Goal: Information Seeking & Learning: Learn about a topic

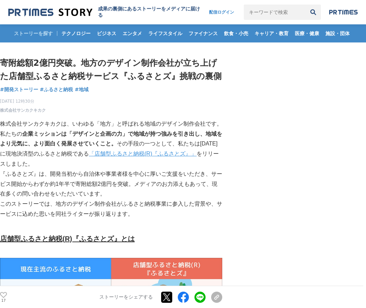
drag, startPoint x: 156, startPoint y: 110, endPoint x: 164, endPoint y: 187, distance: 77.6
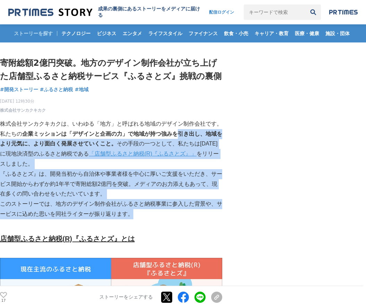
drag, startPoint x: 197, startPoint y: 210, endPoint x: 178, endPoint y: 130, distance: 82.5
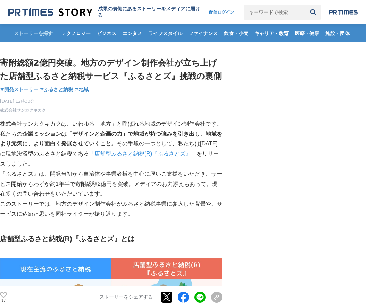
click at [172, 111] on div "[DATE] 12時30分 株式会社サンカクキカク 17" at bounding box center [111, 104] width 222 height 18
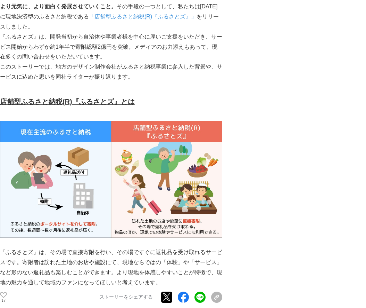
scroll to position [191, 0]
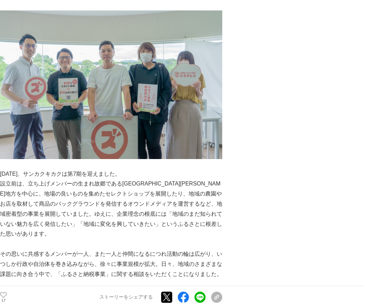
scroll to position [523, 0]
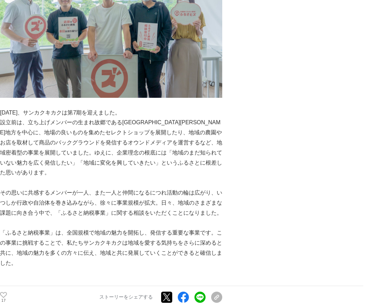
drag, startPoint x: 162, startPoint y: 108, endPoint x: 169, endPoint y: 226, distance: 117.7
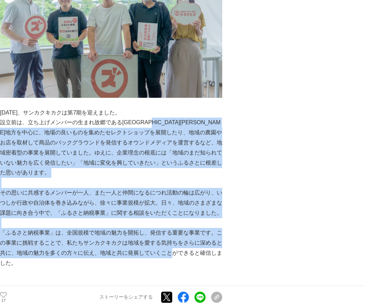
drag, startPoint x: 169, startPoint y: 240, endPoint x: 166, endPoint y: 109, distance: 131.4
click at [166, 108] on p "[DATE]、サンカクキカクは第7期を迎えました。" at bounding box center [111, 113] width 222 height 10
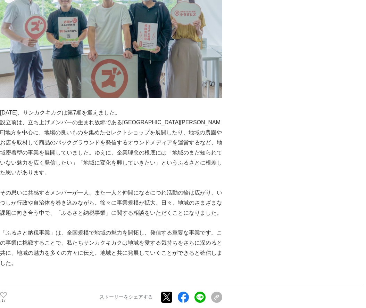
drag, startPoint x: 166, startPoint y: 108, endPoint x: 209, endPoint y: 276, distance: 173.0
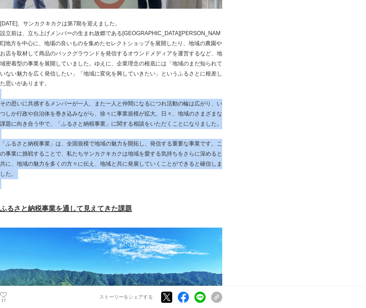
drag, startPoint x: 203, startPoint y: 83, endPoint x: 200, endPoint y: 179, distance: 95.3
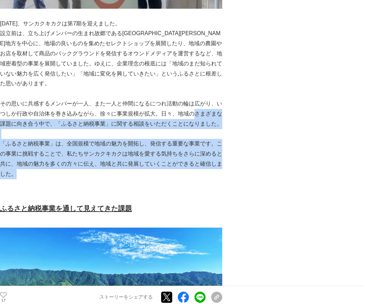
drag, startPoint x: 198, startPoint y: 150, endPoint x: 204, endPoint y: 76, distance: 74.6
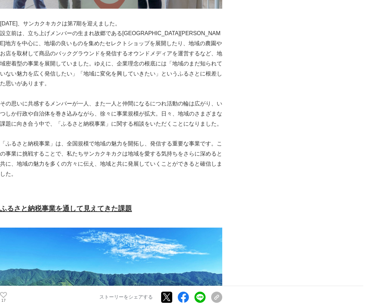
click at [205, 75] on p "設立前は、立ち上げメンバーの生まれ故郷である[GEOGRAPHIC_DATA][PERSON_NAME]地方を中心に、地場の良いものを集めたセレクトショップを…" at bounding box center [111, 58] width 222 height 60
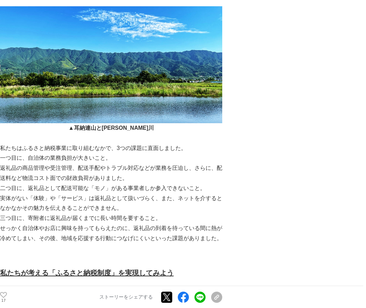
scroll to position [854, 0]
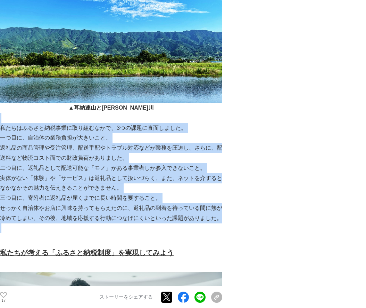
drag, startPoint x: 202, startPoint y: 135, endPoint x: 206, endPoint y: 222, distance: 87.7
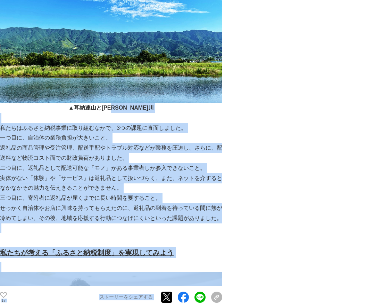
drag, startPoint x: 226, startPoint y: 213, endPoint x: 201, endPoint y: 98, distance: 117.7
click at [201, 103] on p "▲ 耳納連山と[PERSON_NAME]川" at bounding box center [111, 108] width 222 height 10
drag, startPoint x: 201, startPoint y: 98, endPoint x: 228, endPoint y: 244, distance: 147.8
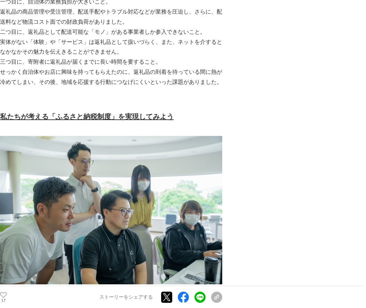
scroll to position [1128, 0]
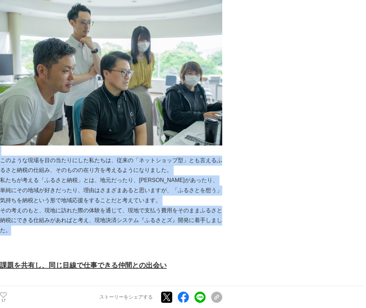
drag, startPoint x: 212, startPoint y: 140, endPoint x: 203, endPoint y: 237, distance: 97.0
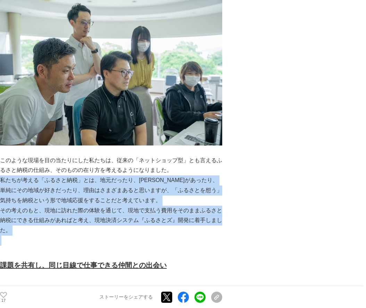
drag, startPoint x: 209, startPoint y: 249, endPoint x: 202, endPoint y: 161, distance: 88.2
click at [201, 160] on p "このような現場を目の当たりにした私たちは、従来の「ネットショップ型」とも言えるふるさと納税の仕組み、そのものの在り方を考えるようになりました。" at bounding box center [111, 165] width 222 height 20
drag, startPoint x: 201, startPoint y: 160, endPoint x: 208, endPoint y: 241, distance: 81.2
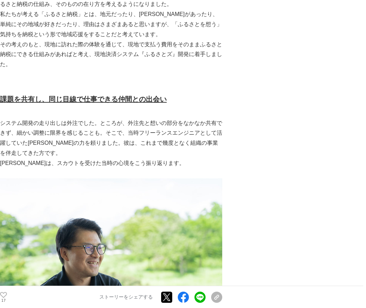
click at [216, 143] on p "システム開発の走り出しは外注でした。ところが、外注先と想いの部分をなかなか共有できず、細かい調整に限界を感じることも。そこで、当時フリーランスエンジニアとして…" at bounding box center [111, 138] width 222 height 40
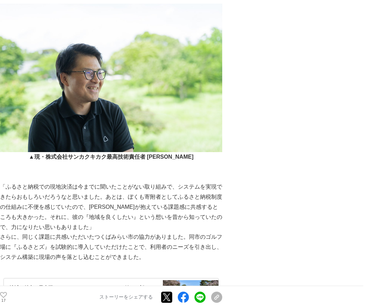
scroll to position [1579, 0]
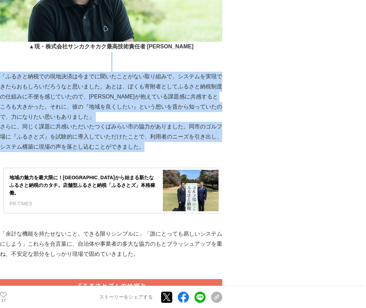
drag, startPoint x: 197, startPoint y: 49, endPoint x: 221, endPoint y: 143, distance: 97.0
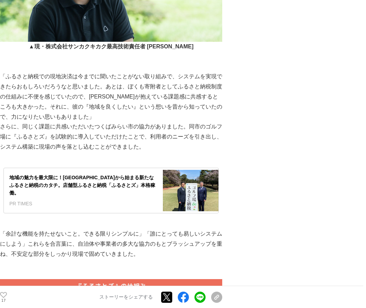
click at [220, 152] on p at bounding box center [111, 157] width 222 height 10
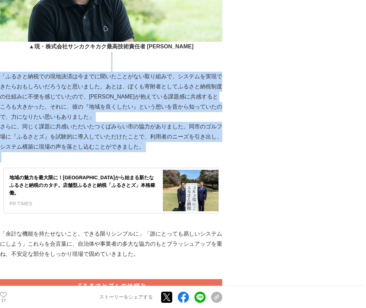
drag, startPoint x: 212, startPoint y: 139, endPoint x: 195, endPoint y: 48, distance: 92.6
click at [195, 52] on p at bounding box center [111, 57] width 222 height 10
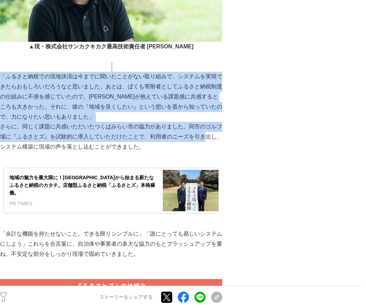
drag, startPoint x: 203, startPoint y: 90, endPoint x: 215, endPoint y: 144, distance: 56.0
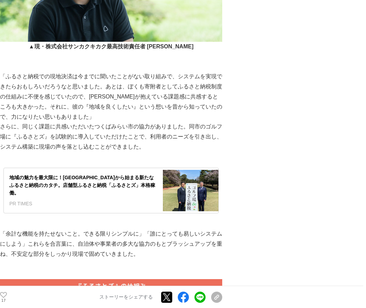
drag, startPoint x: 215, startPoint y: 144, endPoint x: 221, endPoint y: 140, distance: 7.0
click at [215, 152] on p at bounding box center [111, 157] width 222 height 10
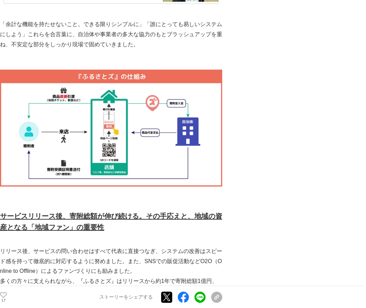
scroll to position [1916, 0]
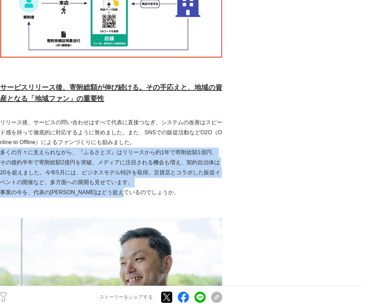
drag, startPoint x: 198, startPoint y: 122, endPoint x: 207, endPoint y: 181, distance: 60.1
click at [209, 197] on p at bounding box center [111, 202] width 222 height 10
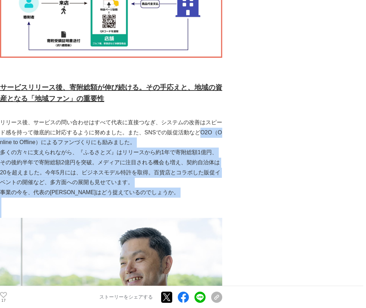
drag, startPoint x: 209, startPoint y: 182, endPoint x: 201, endPoint y: 110, distance: 72.0
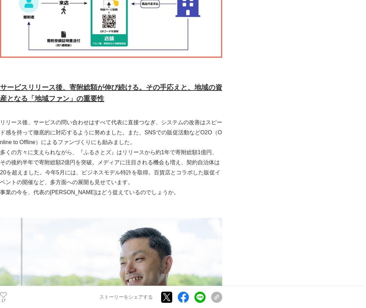
click at [201, 117] on p "リリース後、サービスの問い合わせはすべて代表に直接つなぎ、システムの改善はスピード感を持って徹底的に対応するように努めました。また、SNSでの販促活動などO2…" at bounding box center [111, 132] width 222 height 30
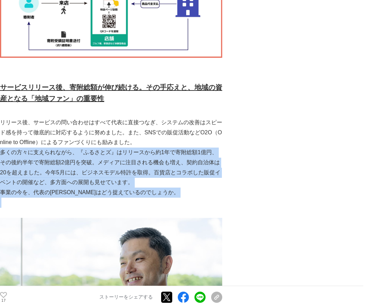
drag, startPoint x: 204, startPoint y: 139, endPoint x: 206, endPoint y: 183, distance: 43.8
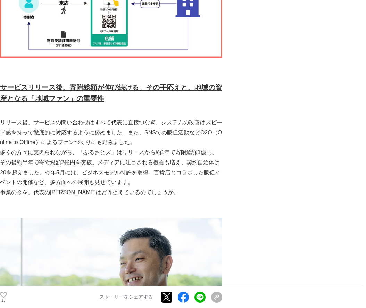
click at [208, 207] on p at bounding box center [111, 212] width 222 height 10
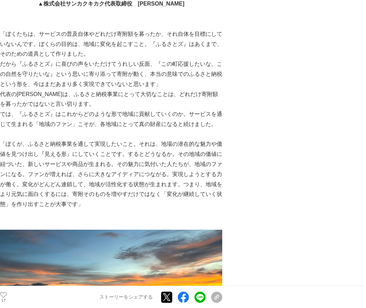
scroll to position [2280, 0]
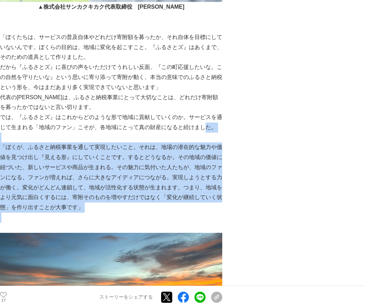
drag, startPoint x: 205, startPoint y: 153, endPoint x: 211, endPoint y: 200, distance: 47.7
click at [210, 197] on div "株式会社サンカクキカクは、いわゆる「地方」と呼ばれる地域のデザイン制作会社です。私たちの 企業ミッションは「デザインと企画の力」で地域が持つ強みを引き出し、地…" at bounding box center [111, 305] width 222 height 4946
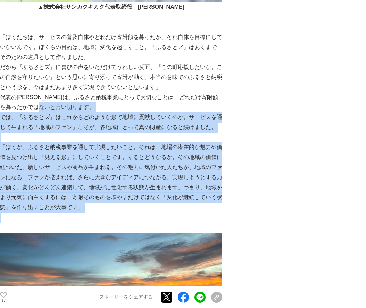
drag, startPoint x: 210, startPoint y: 201, endPoint x: 204, endPoint y: 91, distance: 110.3
click at [204, 91] on div "株式会社サンカクキカクは、いわゆる「地方」と呼ばれる地域のデザイン制作会社です。私たちの 企業ミッションは「デザインと企画の力」で地域が持つ強みを引き出し、地…" at bounding box center [111, 305] width 222 height 4946
click at [204, 92] on p "代表の[PERSON_NAME]は、ふるさと納税事業にとって大切なことは、どれだけ寄附額を募ったかではないと言い切ります。" at bounding box center [111, 102] width 222 height 20
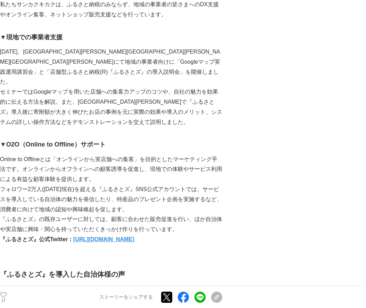
scroll to position [3839, 0]
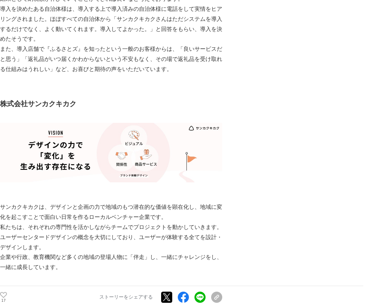
click at [153, 74] on p at bounding box center [111, 79] width 222 height 10
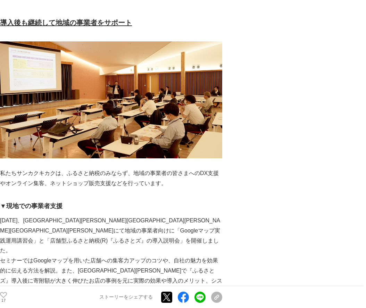
scroll to position [2539, 0]
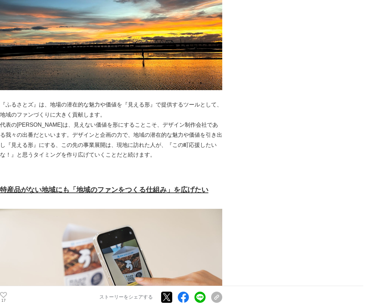
click at [192, 120] on p "代表の[PERSON_NAME]は、見えない価値を形にすることこそ、デザイン制作会社である我々の出番だといいます。デザインと企画の力で、地域の潜在的な魅力や価…" at bounding box center [111, 140] width 222 height 40
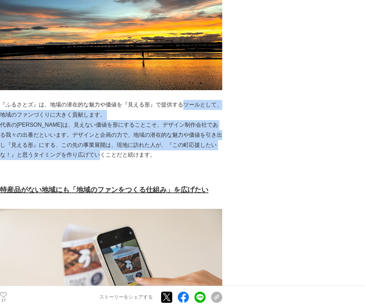
drag, startPoint x: 190, startPoint y: 133, endPoint x: 197, endPoint y: 154, distance: 21.7
click at [190, 138] on div "株式会社サンカクキカクは、いわゆる「地方」と呼ばれる地域のデザイン制作会社です。私たちの 企業ミッションは「デザインと企画の力」で地域が持つ強みを引き出し、地…" at bounding box center [111, 46] width 222 height 4946
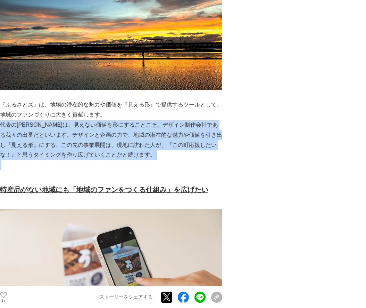
drag, startPoint x: 196, startPoint y: 141, endPoint x: 184, endPoint y: 93, distance: 49.1
click at [184, 93] on div "株式会社サンカクキカクは、いわゆる「地方」と呼ばれる地域のデザイン制作会社です。私たちの 企業ミッションは「デザインと企画の力」で地域が持つ強みを引き出し、地…" at bounding box center [111, 46] width 222 height 4946
click at [184, 100] on p "『ふるさとズ』は、地場の潜在的な魅力や価値を『見える形』で提供するツールとして、地域のファンづくりに大きく貢献します。" at bounding box center [111, 110] width 222 height 20
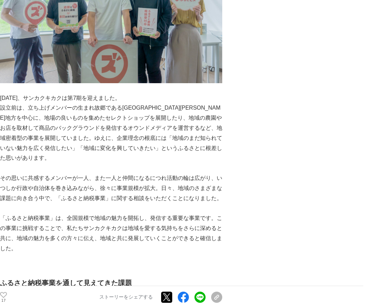
scroll to position [0, 0]
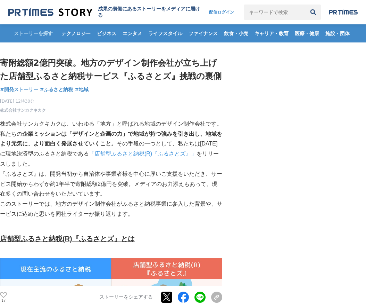
drag, startPoint x: 203, startPoint y: 104, endPoint x: 209, endPoint y: 112, distance: 9.5
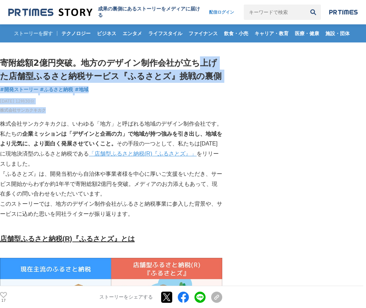
drag, startPoint x: 213, startPoint y: 116, endPoint x: 196, endPoint y: 61, distance: 58.3
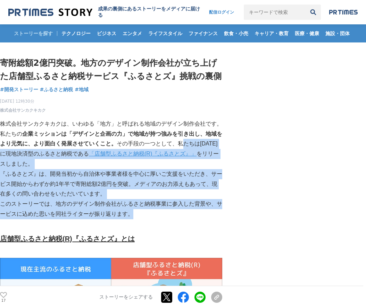
drag, startPoint x: 204, startPoint y: 211, endPoint x: 185, endPoint y: 111, distance: 102.0
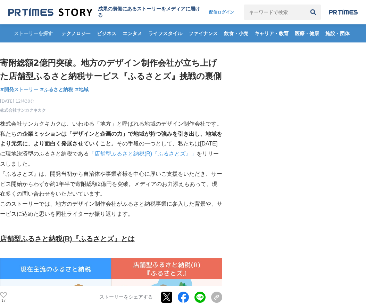
click at [187, 81] on h1 "寄附総額2億円突破。地方のデザイン制作会社が立ち上げた店舗型ふるさと納税サービス『ふるさとズ』挑戦の裏側" at bounding box center [111, 69] width 222 height 27
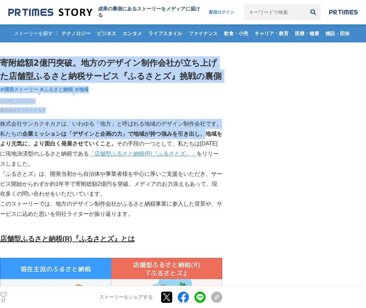
drag, startPoint x: 193, startPoint y: 54, endPoint x: 254, endPoint y: 185, distance: 145.4
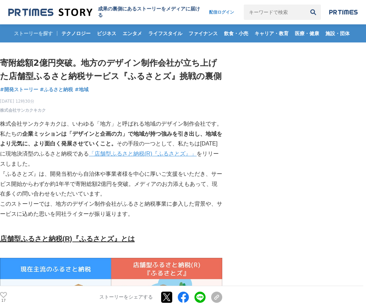
drag, startPoint x: 196, startPoint y: 97, endPoint x: 189, endPoint y: 87, distance: 12.2
click at [190, 91] on div "寄附総額2億円突破。地方のデザイン制作会社が立ち上げた店舗型ふるさと納税サービス『ふるさとズ』挑戦の裏側 開発ストーリー #開発ストーリー #ふるさと納税" at bounding box center [111, 84] width 222 height 57
